Goal: Find specific page/section: Find specific page/section

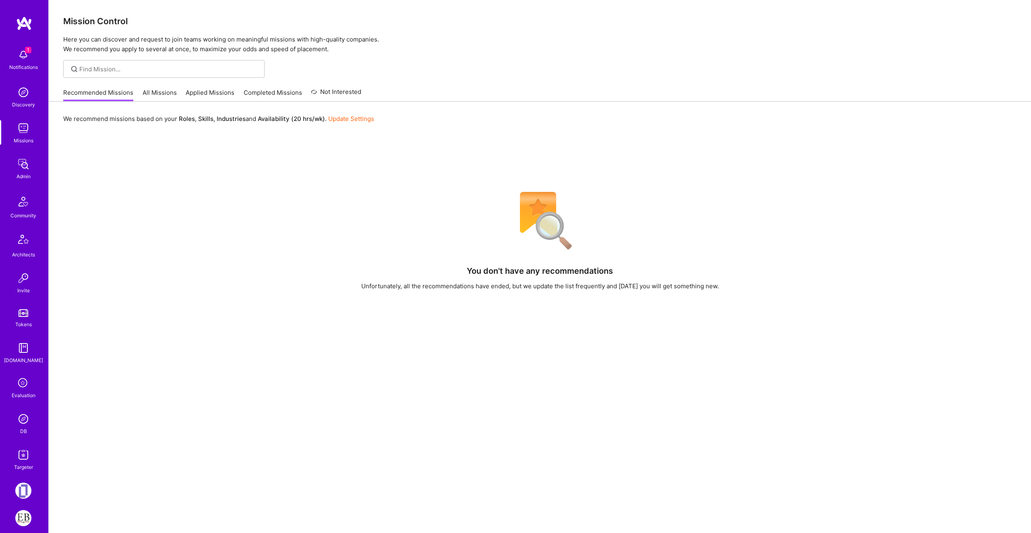
click at [24, 176] on div "Admin" at bounding box center [24, 176] width 14 height 8
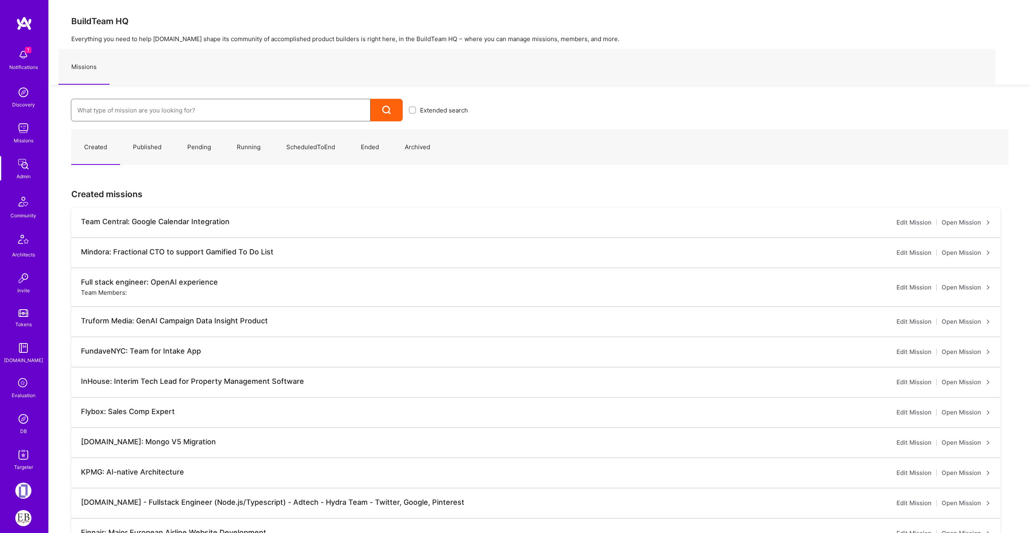
click at [155, 110] on input at bounding box center [220, 110] width 287 height 21
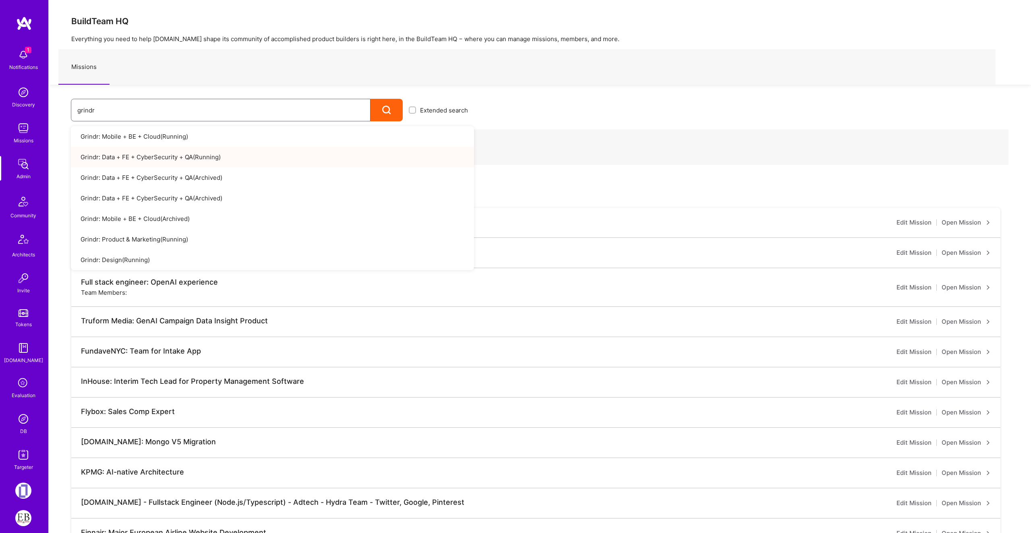
type input "grindr"
click at [164, 156] on link "Grindr: Data + FE + CyberSecurity + QA ( Running )" at bounding box center [272, 157] width 403 height 21
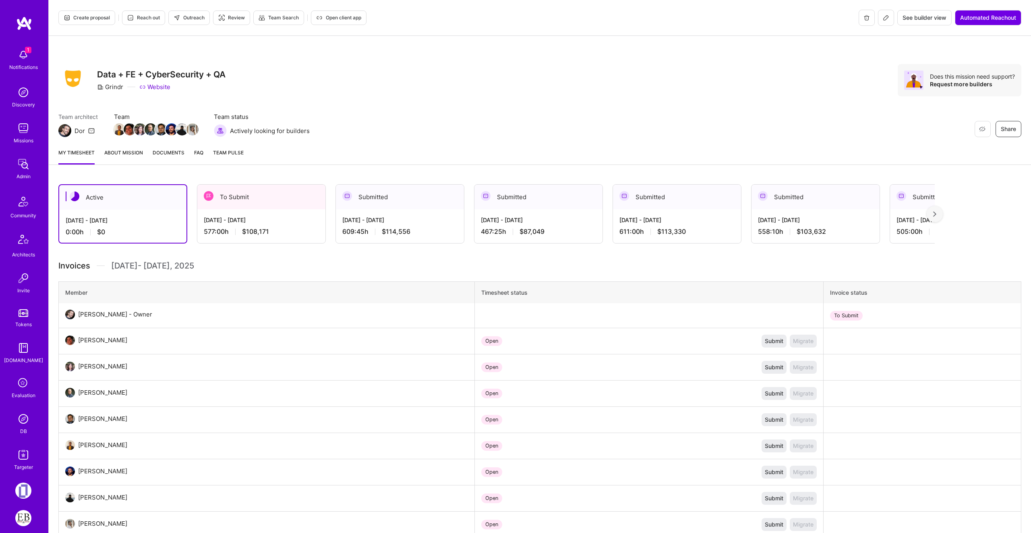
click at [879, 22] on button at bounding box center [886, 18] width 16 height 16
